Goal: Information Seeking & Learning: Understand process/instructions

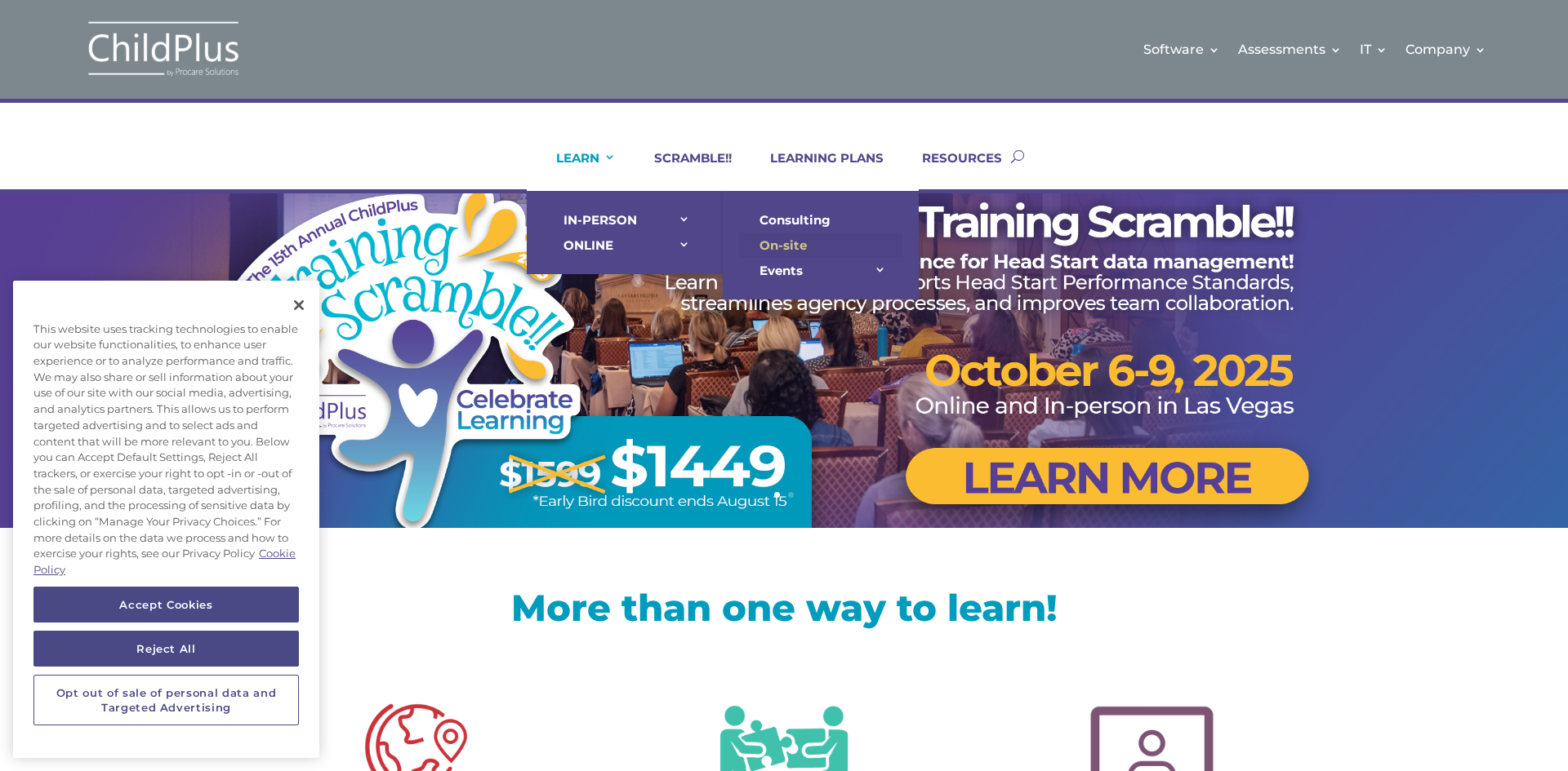
click at [764, 241] on link "On-site" at bounding box center [820, 246] width 163 height 25
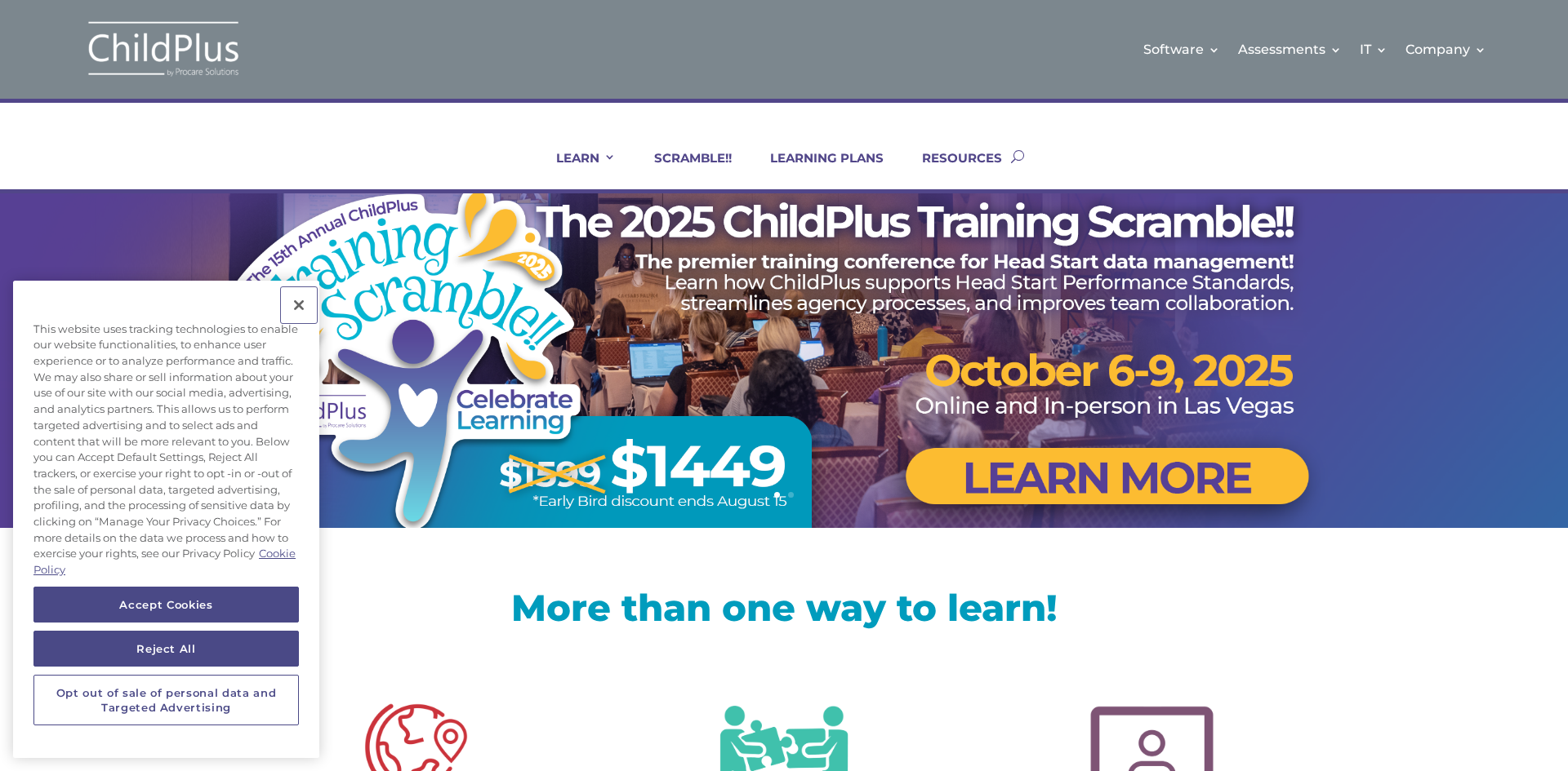
click at [296, 304] on button "Close" at bounding box center [299, 305] width 36 height 36
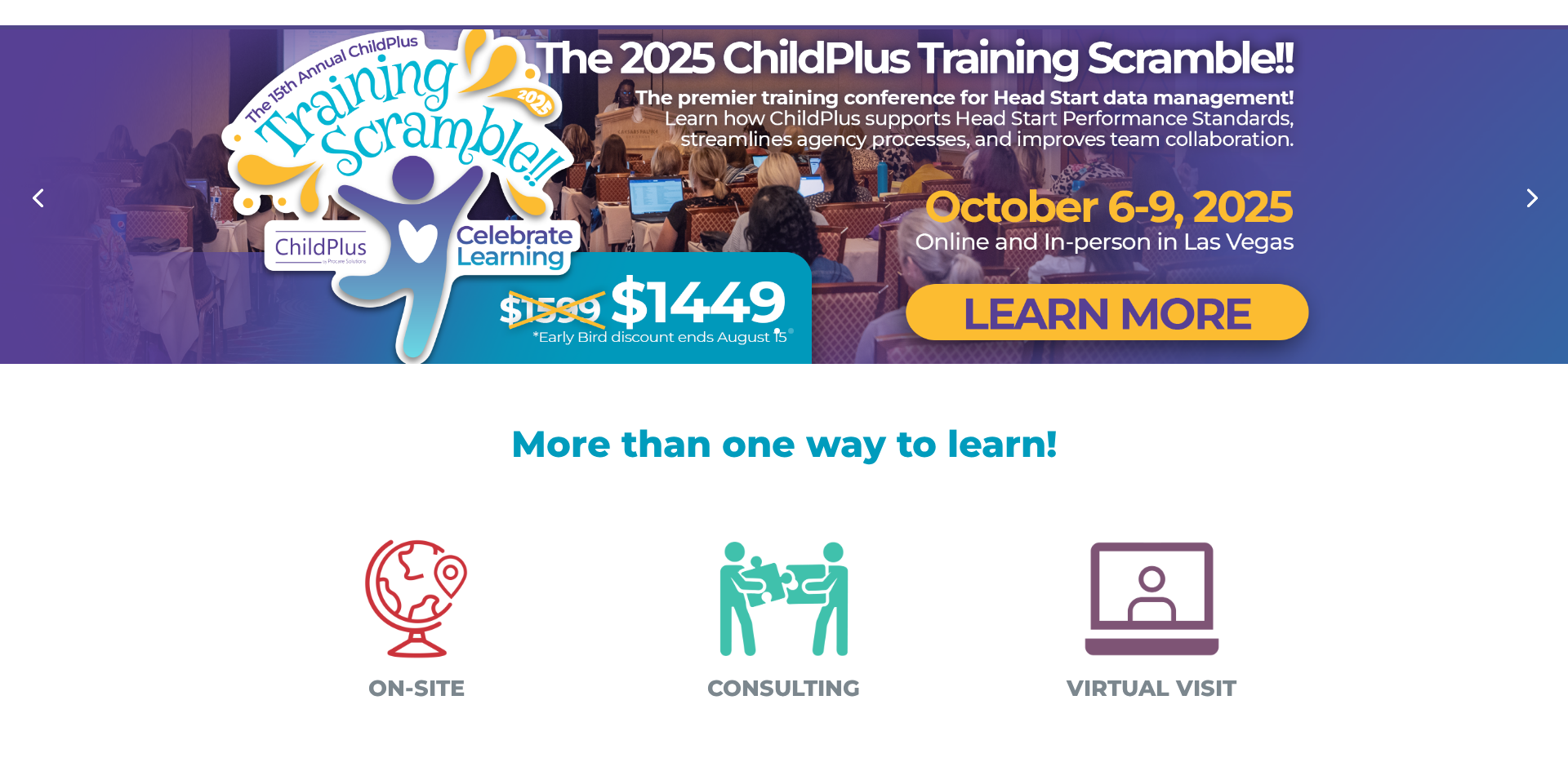
scroll to position [166, 0]
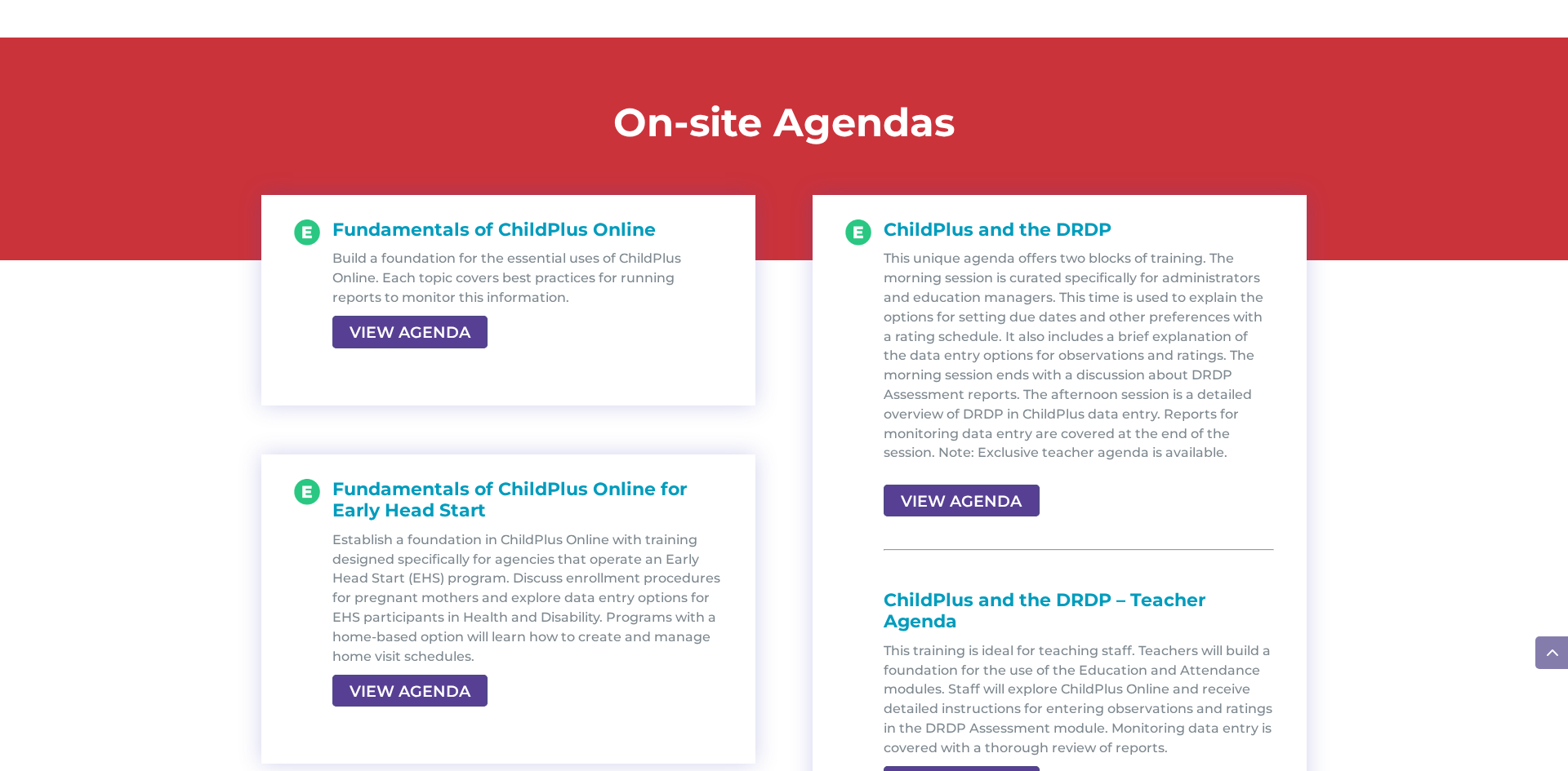
scroll to position [1688, 0]
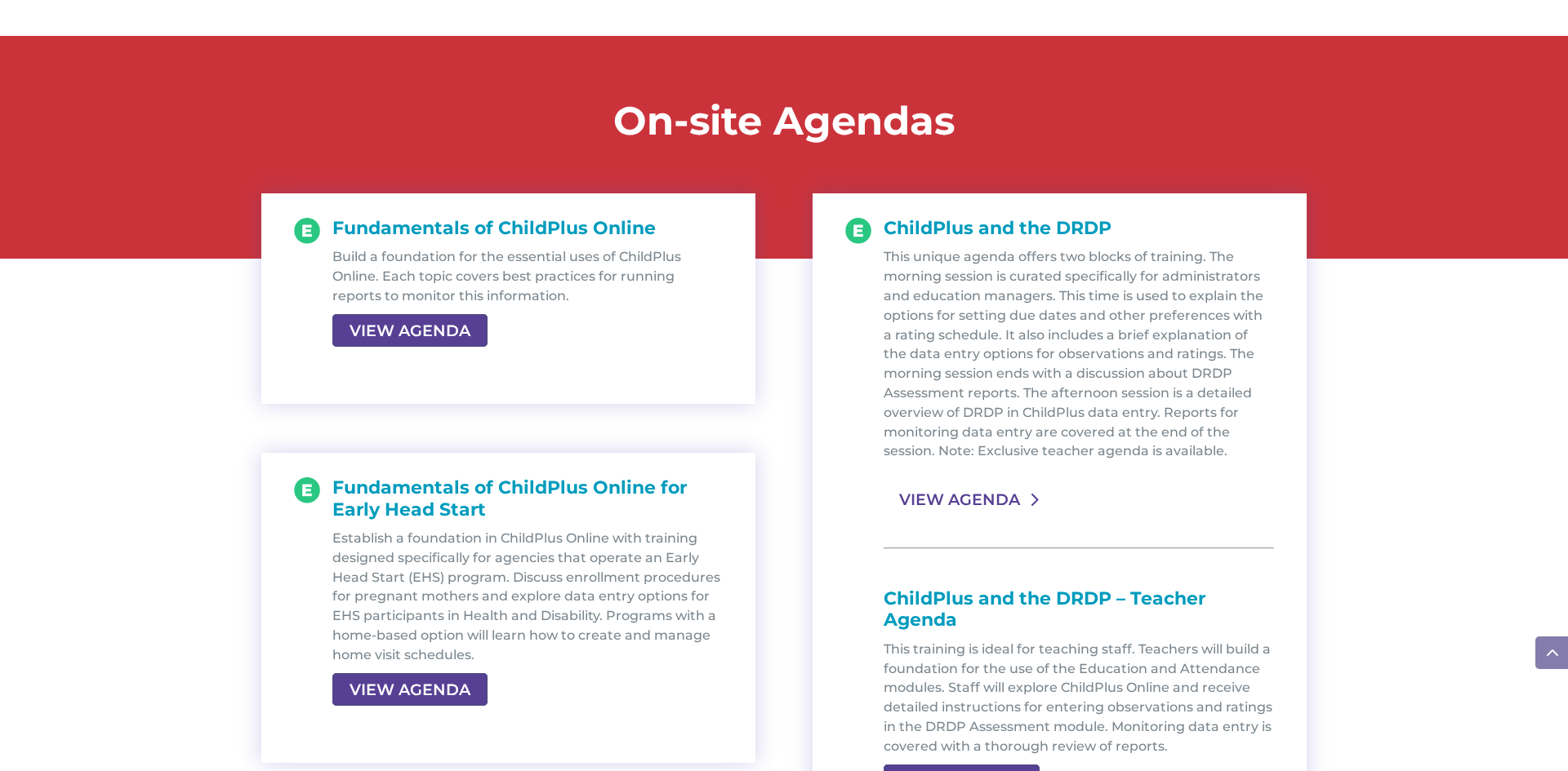
click at [941, 496] on link "VIEW AGENDA" at bounding box center [959, 499] width 152 height 30
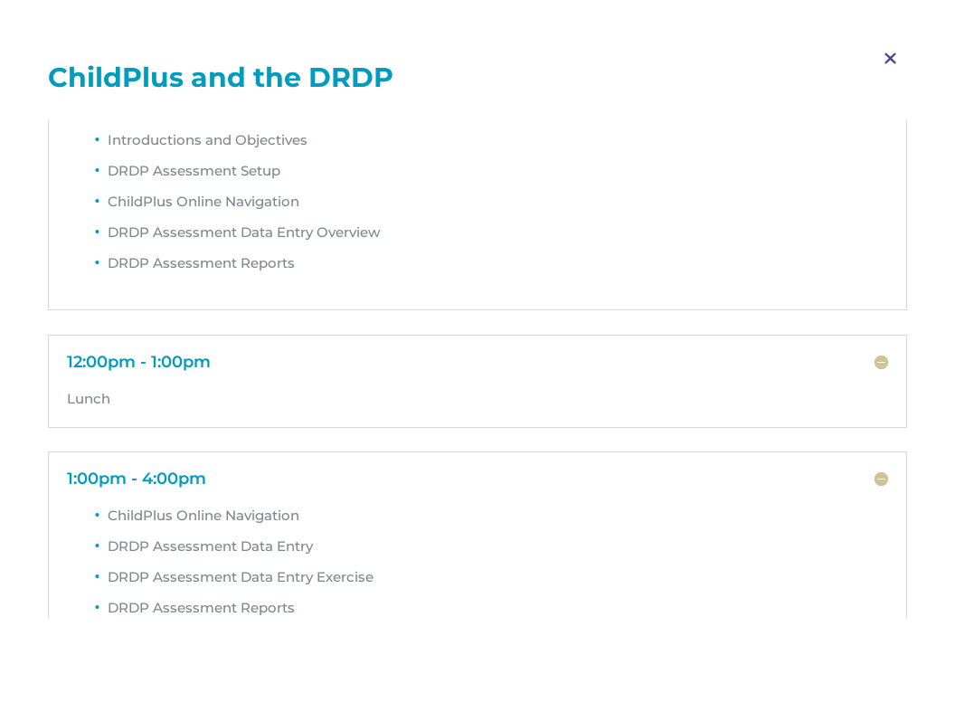
scroll to position [119, 0]
